Goal: Task Accomplishment & Management: Manage account settings

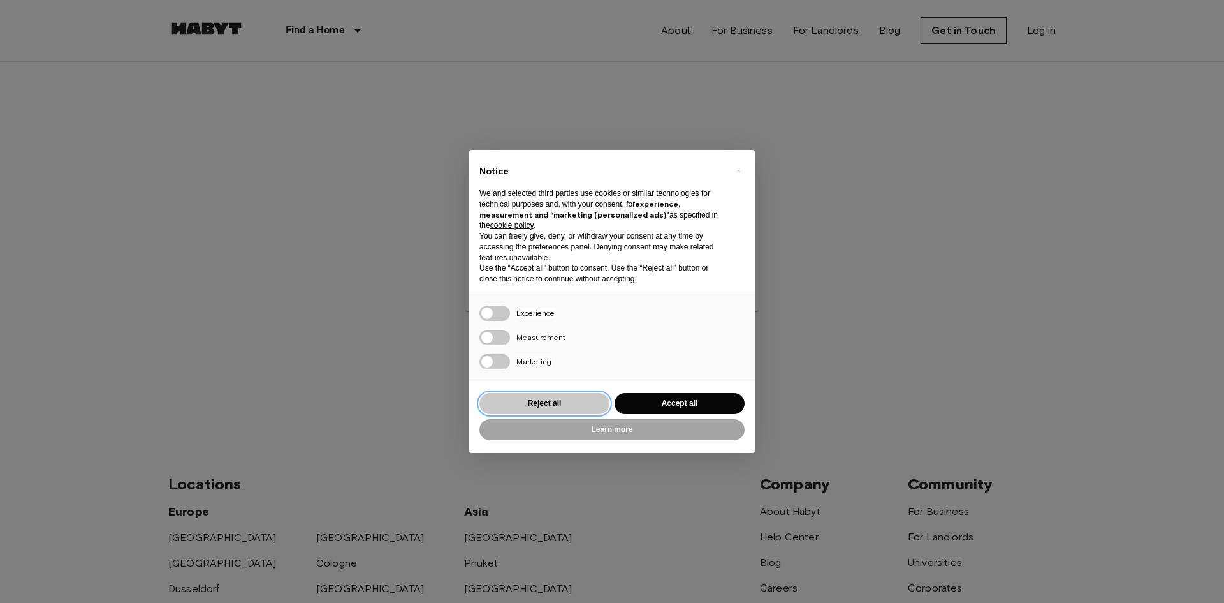
click at [573, 406] on button "Reject all" at bounding box center [545, 403] width 130 height 21
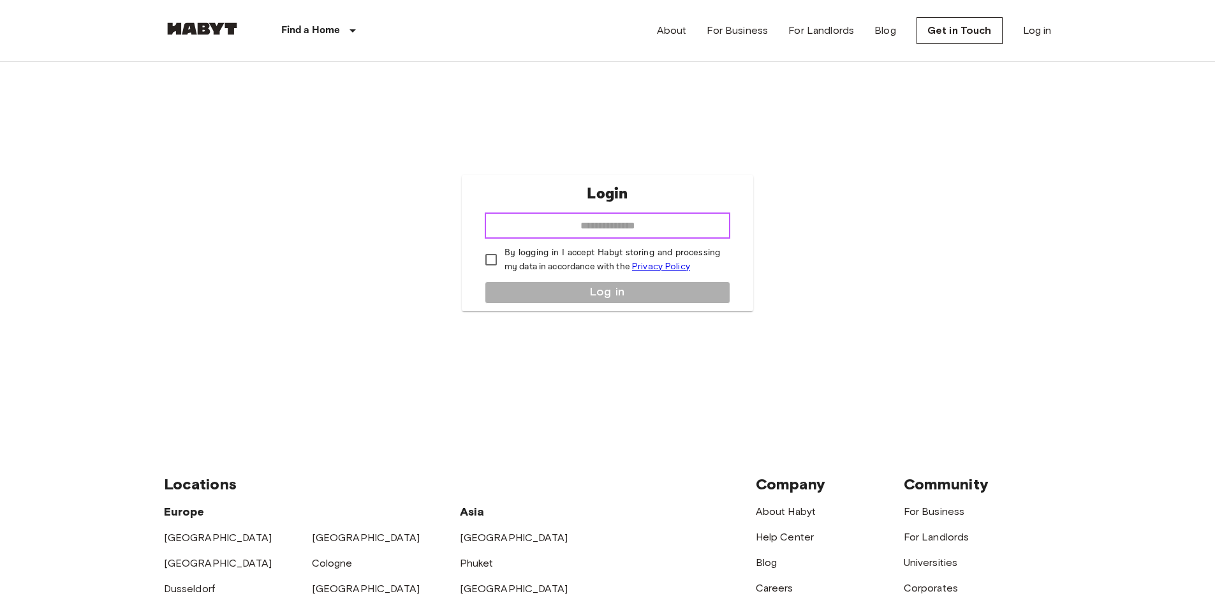
click at [653, 223] on input "email" at bounding box center [607, 226] width 245 height 26
type input "**********"
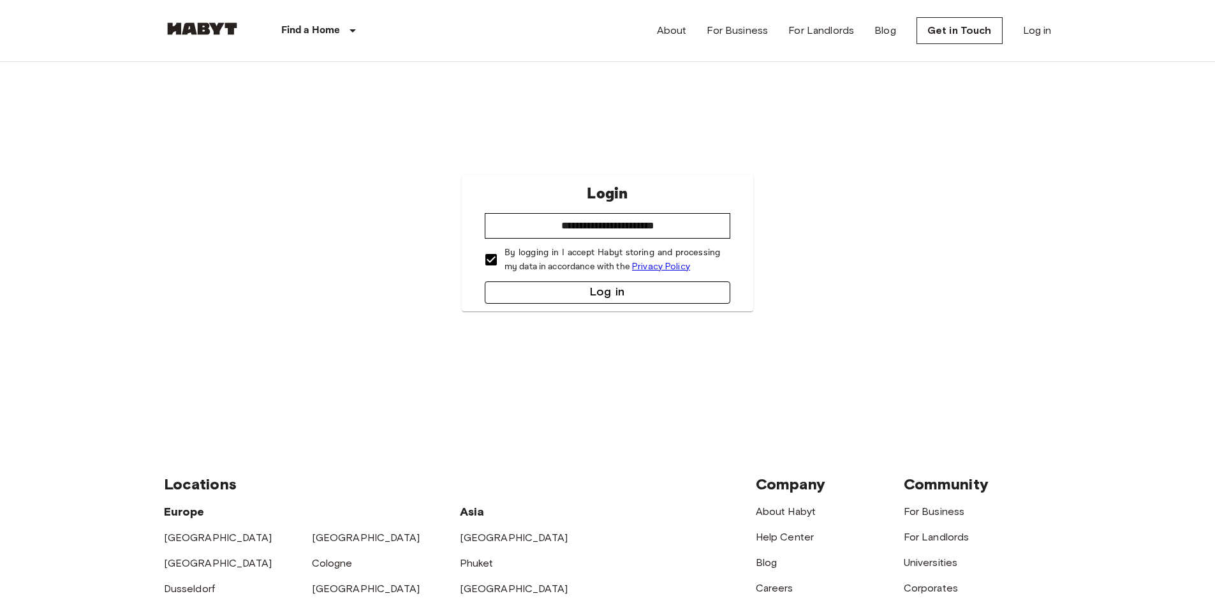
click at [568, 292] on button "Log in" at bounding box center [607, 292] width 245 height 22
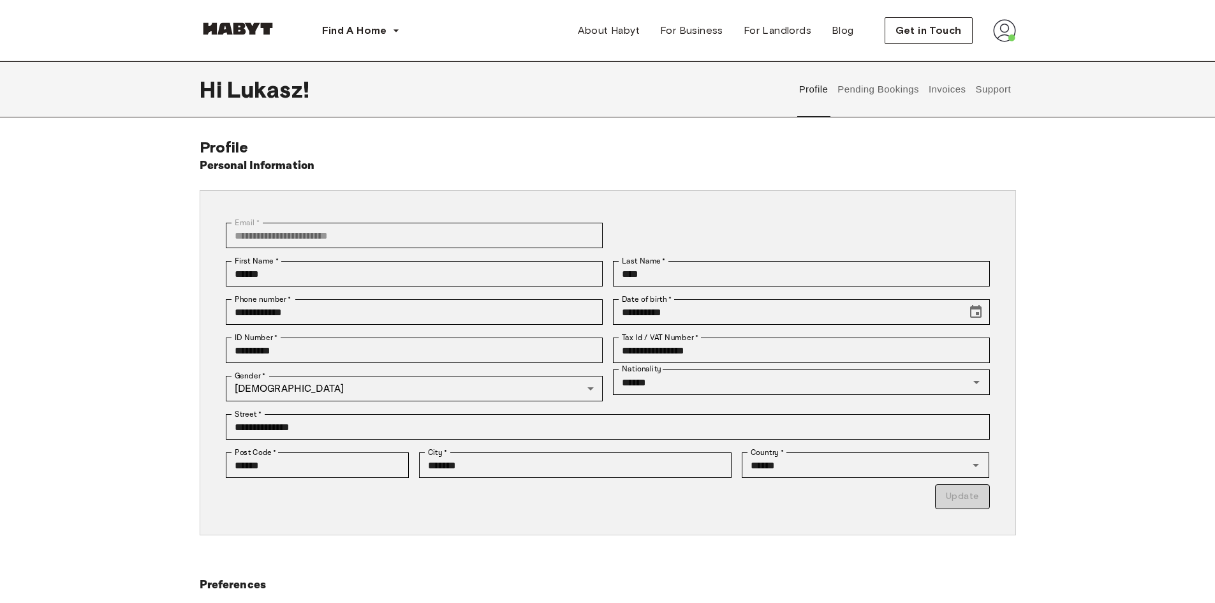
click at [995, 29] on img at bounding box center [1004, 30] width 23 height 23
click at [721, 85] on div "Hi Lukasz ! Profile Pending Bookings Invoices Support" at bounding box center [608, 89] width 816 height 56
click at [888, 94] on button "Pending Bookings" at bounding box center [878, 89] width 85 height 56
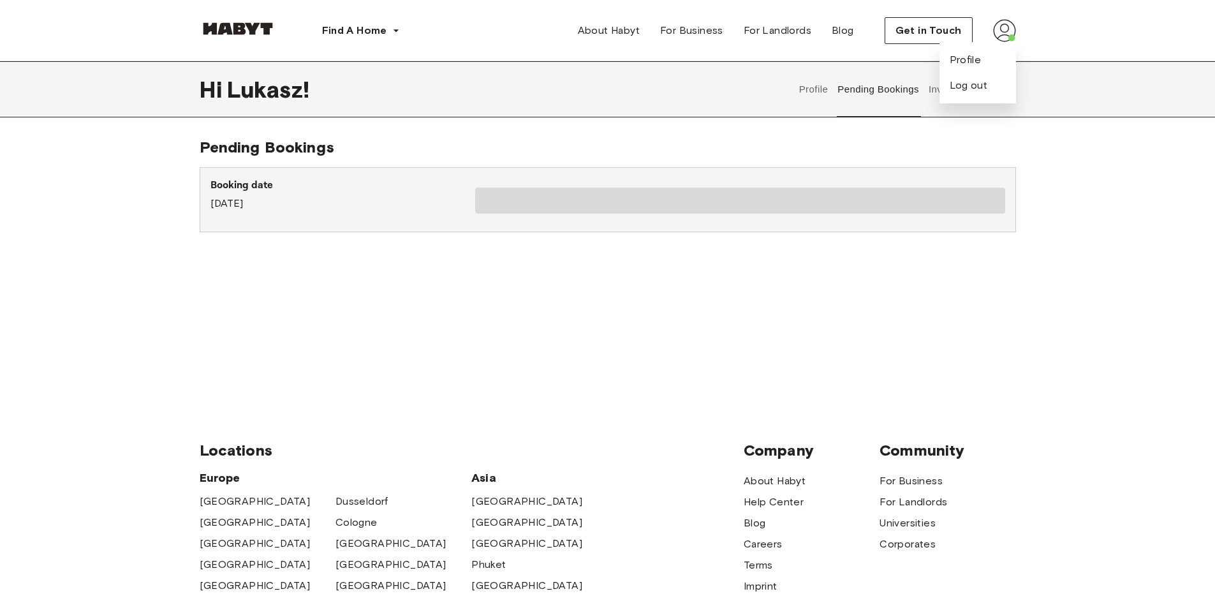
click at [925, 97] on div "Profile Pending Bookings Invoices Support" at bounding box center [904, 89] width 221 height 56
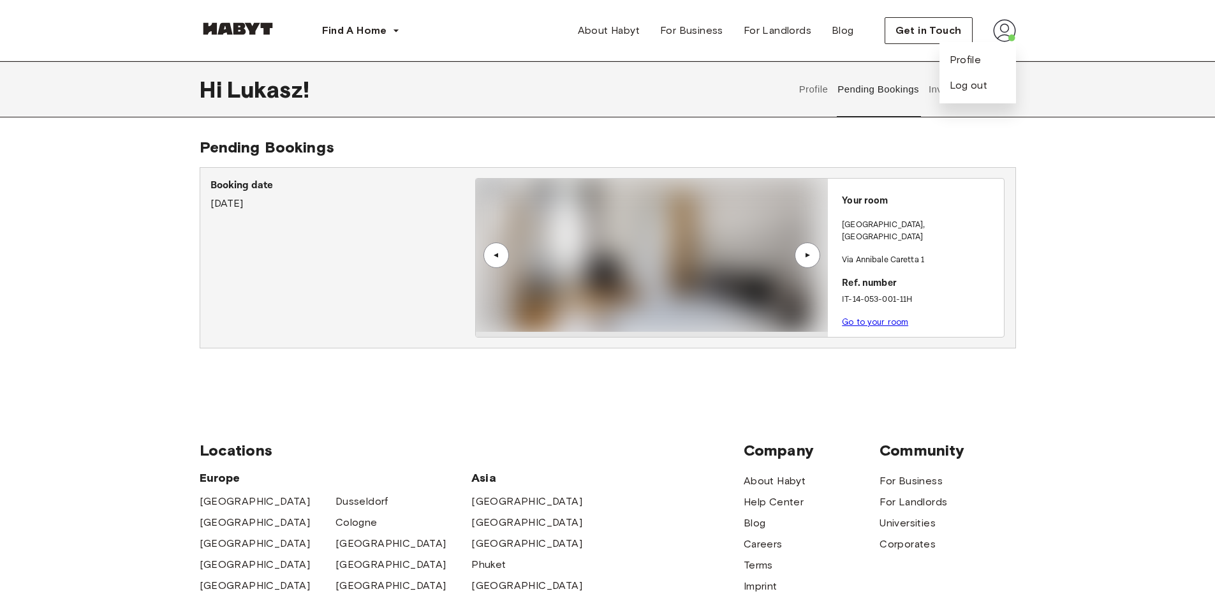
click at [928, 98] on button "Invoices" at bounding box center [947, 89] width 40 height 56
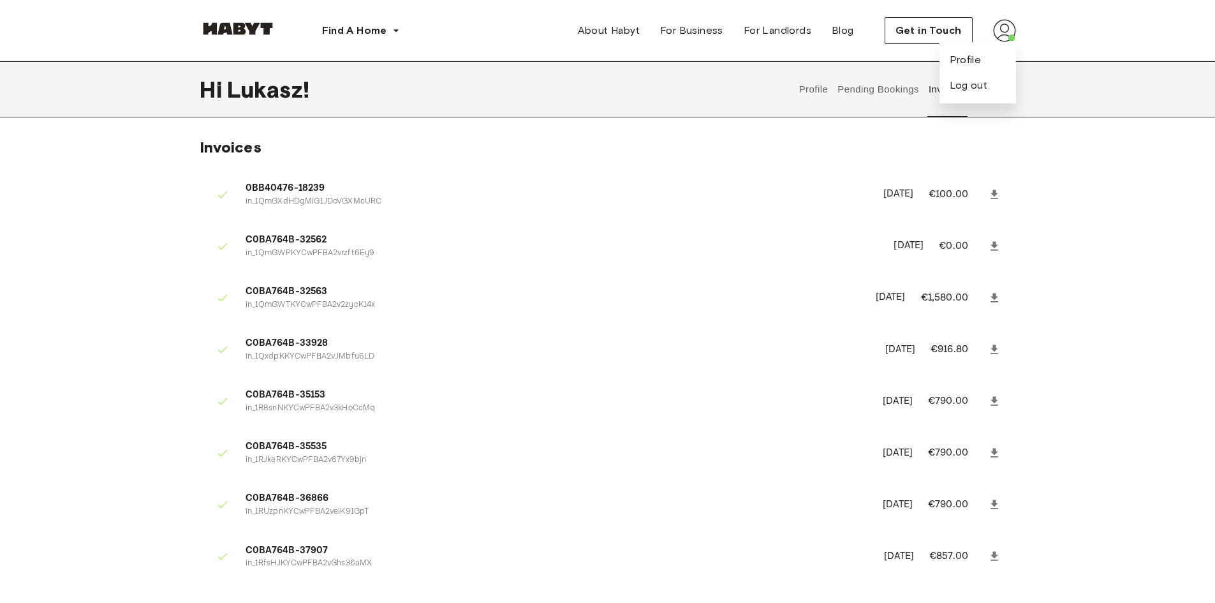
click at [1060, 161] on div "Invoices 0BB40476-18239 in_1QmGXdHDgMiG1JDoVGXMcURC January 28th, 2025 €100.00 …" at bounding box center [608, 370] width 918 height 464
click at [900, 129] on div "Hi Lukasz ! Profile Pending Bookings Invoices Support Invoices 0BB40476-18239 i…" at bounding box center [607, 331] width 1215 height 540
click at [1057, 71] on div "Hi Lukasz ! Profile Pending Bookings Invoices Support" at bounding box center [608, 89] width 918 height 56
click at [976, 61] on span "Profile" at bounding box center [965, 59] width 32 height 15
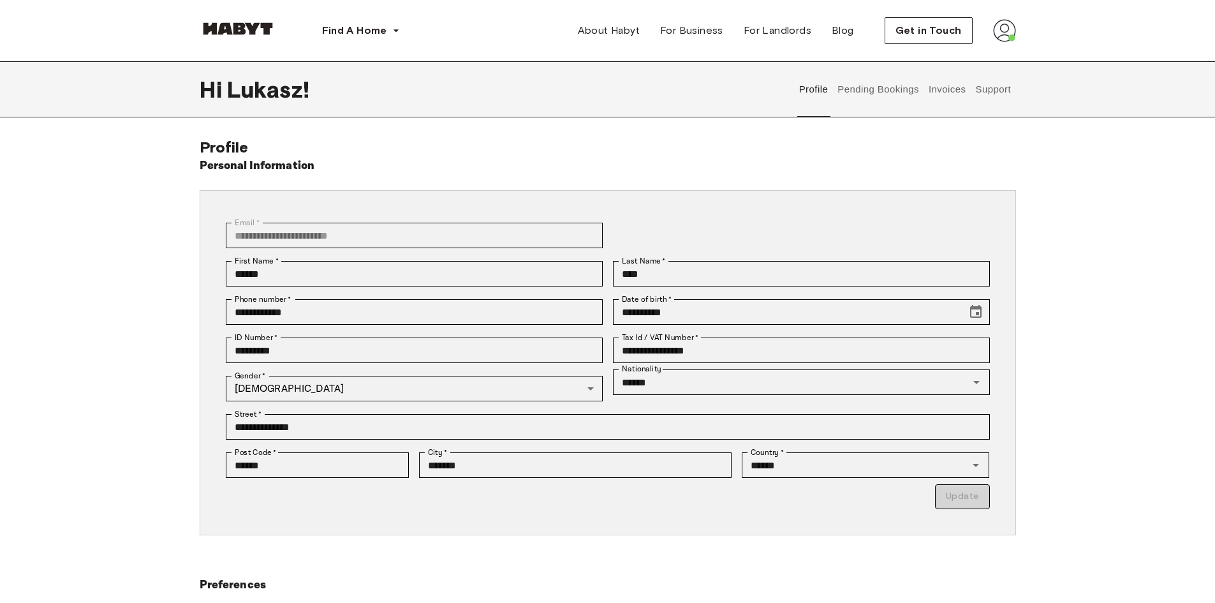
click at [993, 107] on button "Support" at bounding box center [993, 89] width 39 height 56
